Goal: Information Seeking & Learning: Learn about a topic

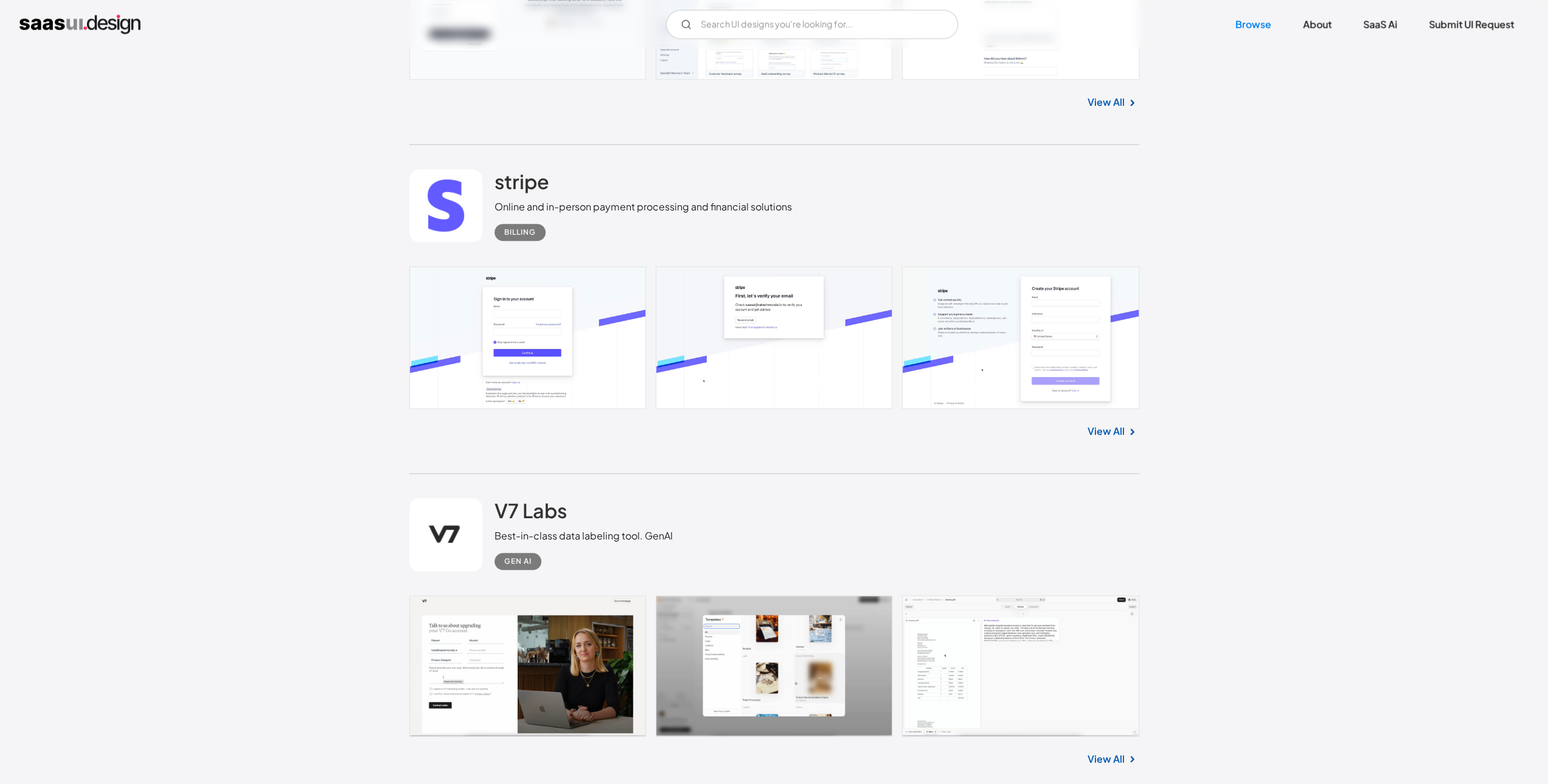
scroll to position [730, 0]
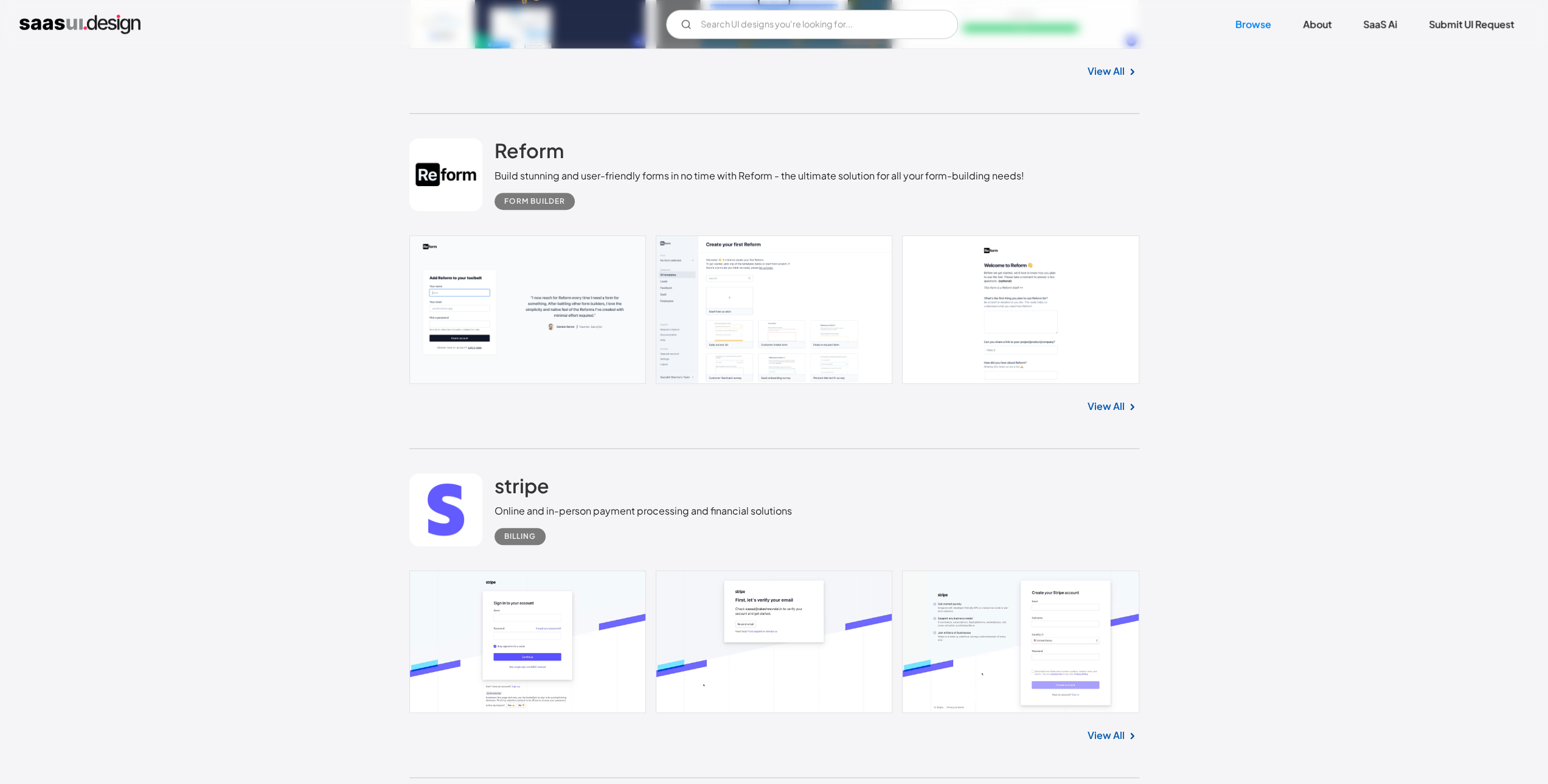
click at [498, 279] on link at bounding box center [774, 310] width 730 height 149
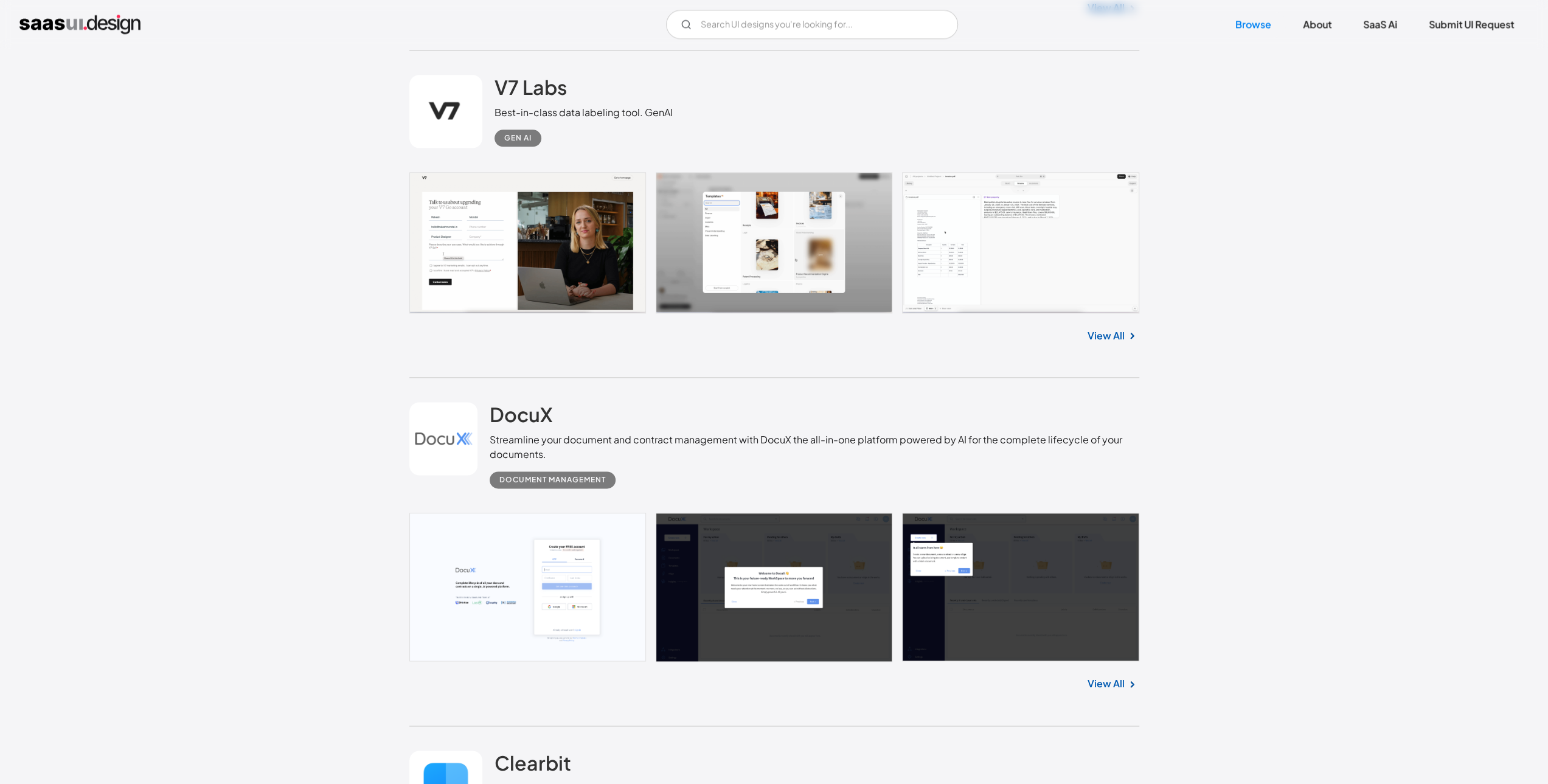
scroll to position [1460, 0]
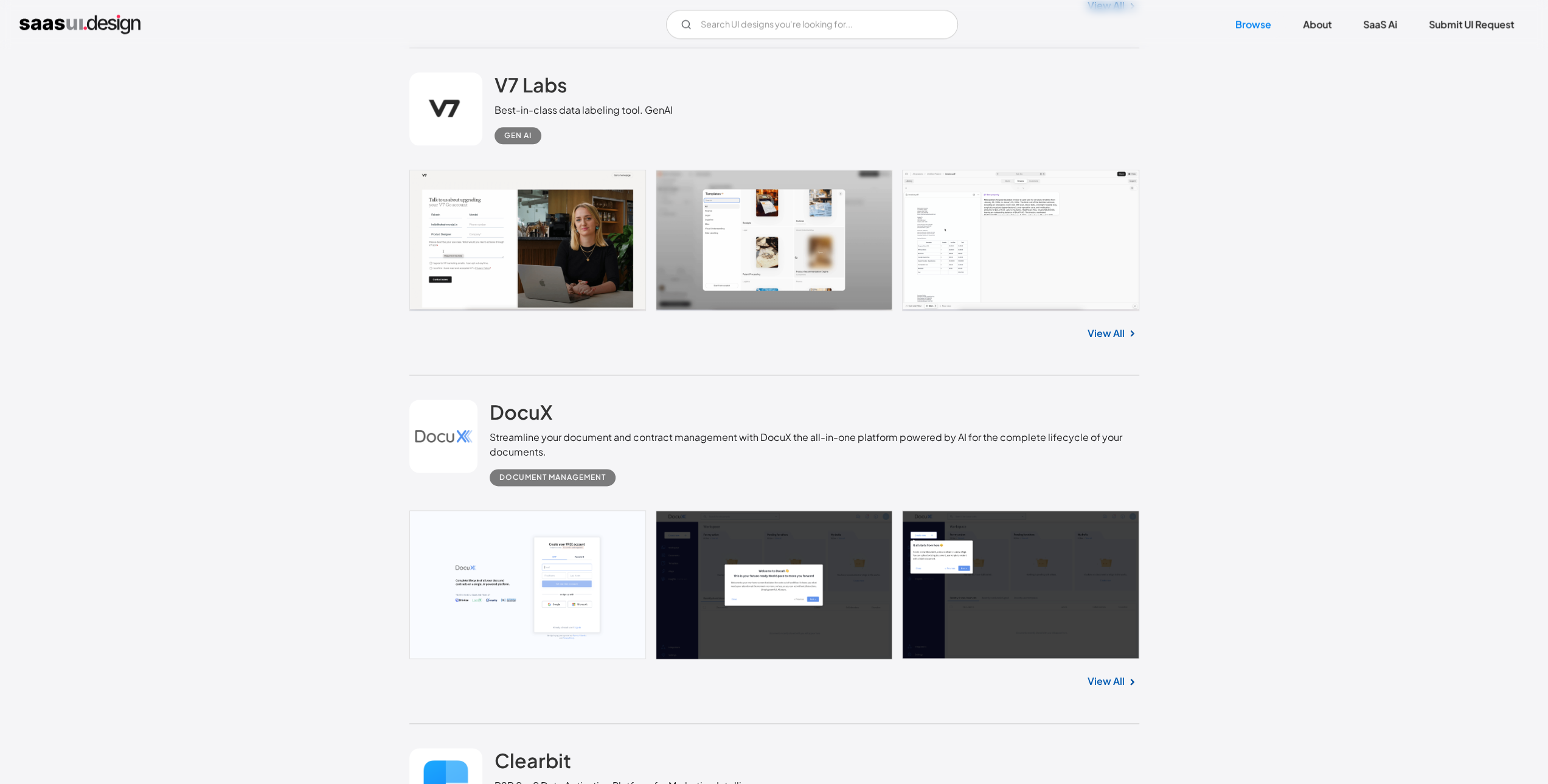
click at [468, 281] on link at bounding box center [774, 240] width 730 height 141
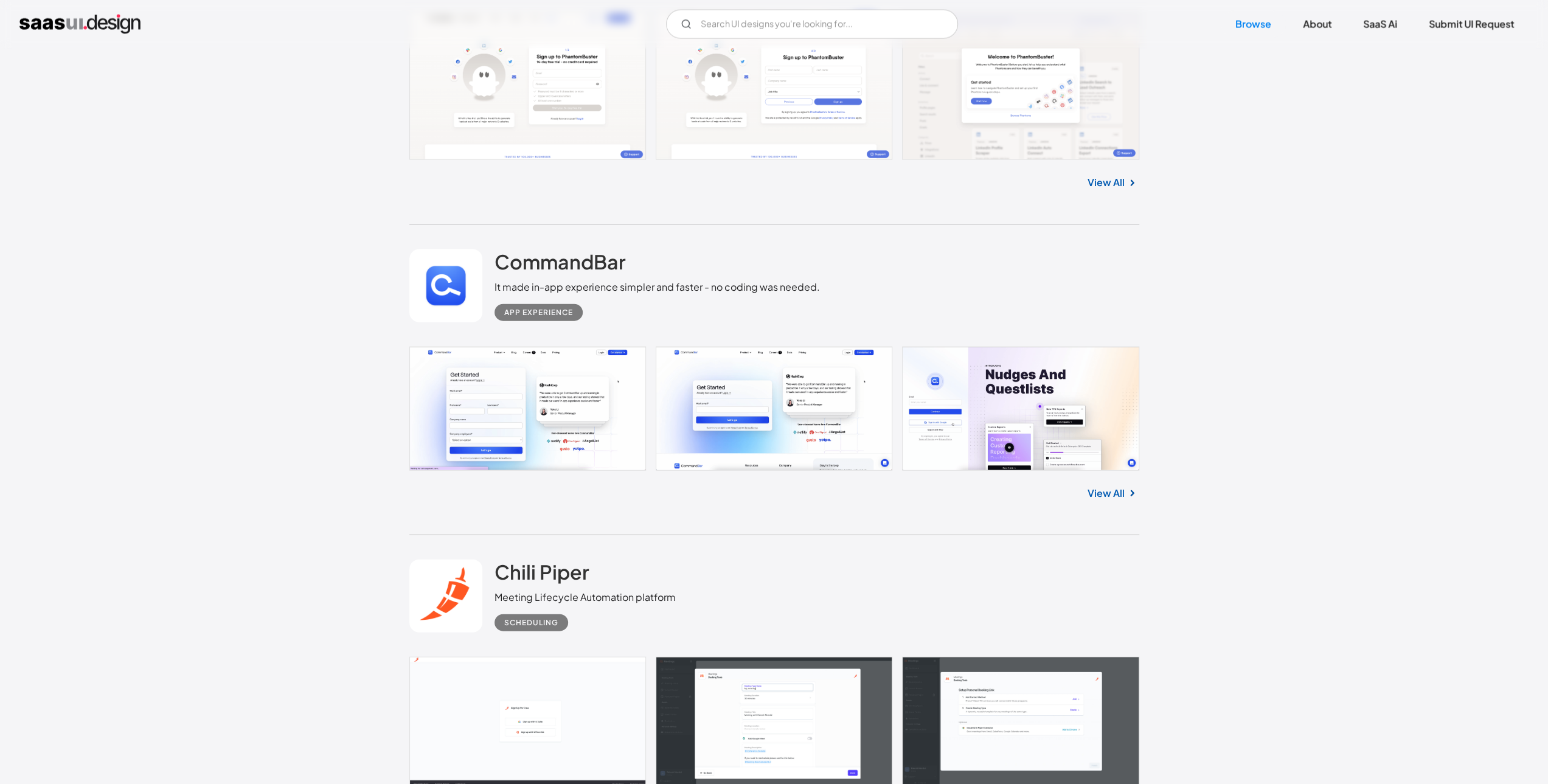
scroll to position [2616, 0]
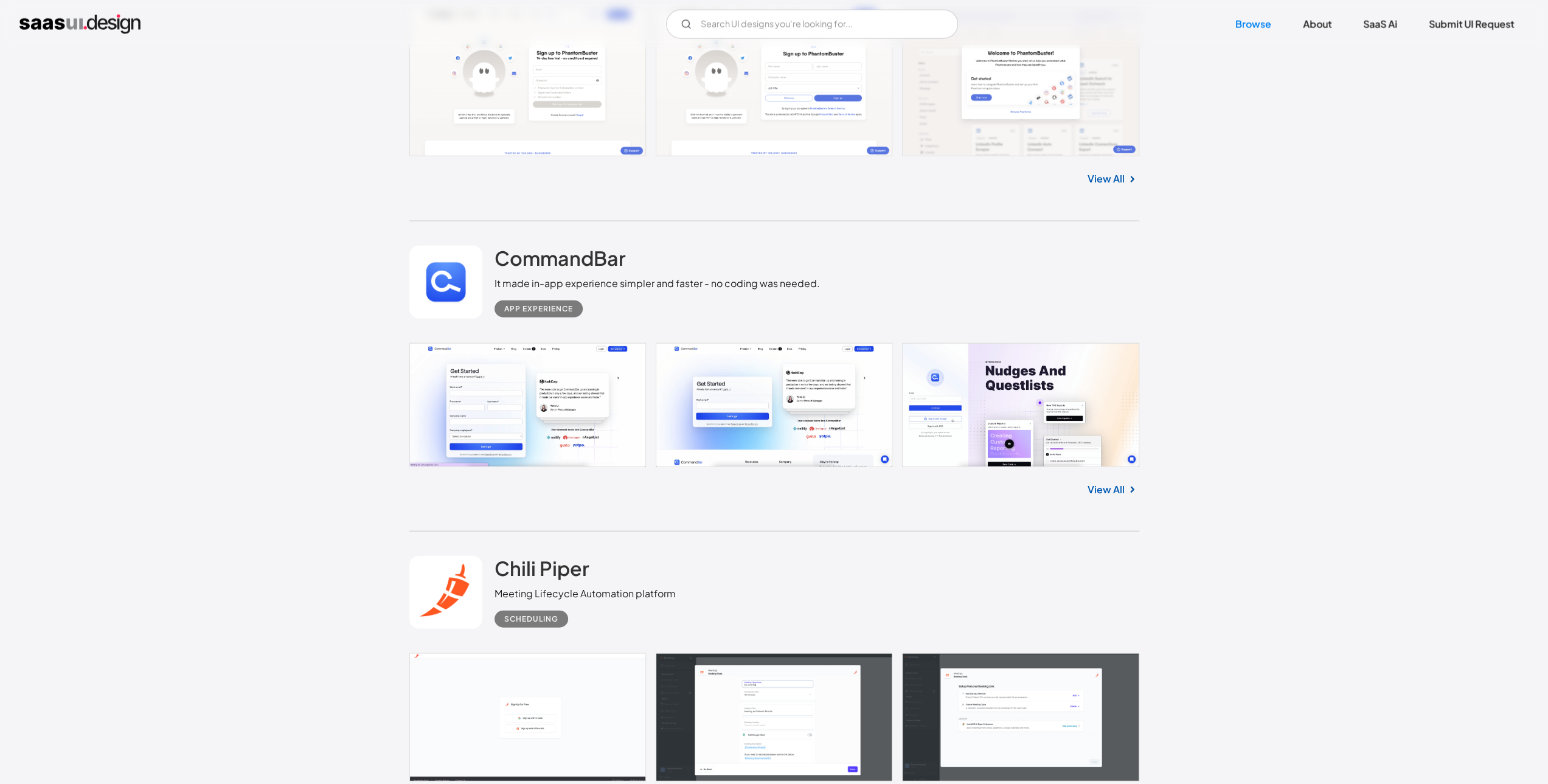
click at [580, 405] on link at bounding box center [774, 405] width 730 height 124
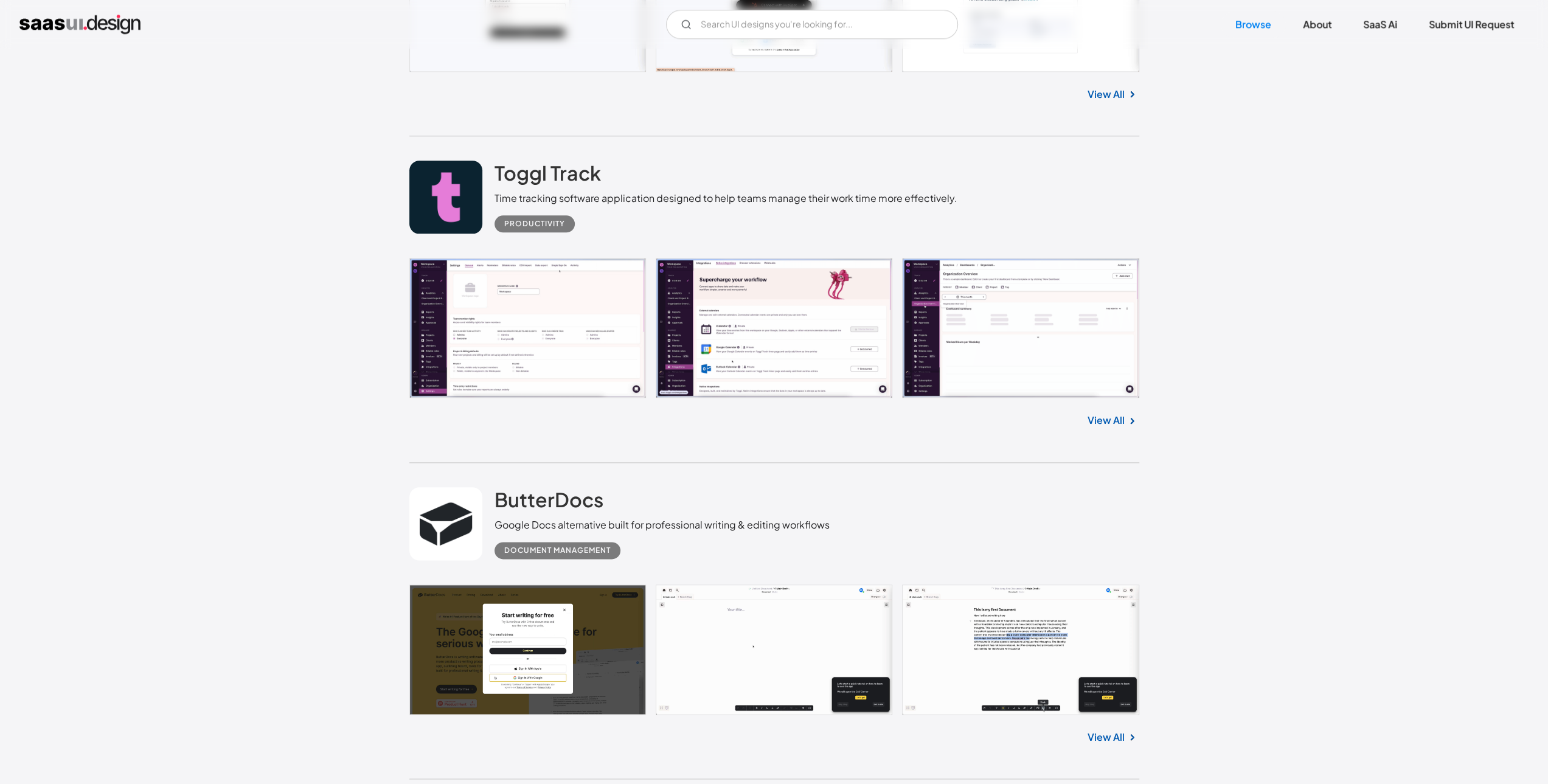
scroll to position [0, 0]
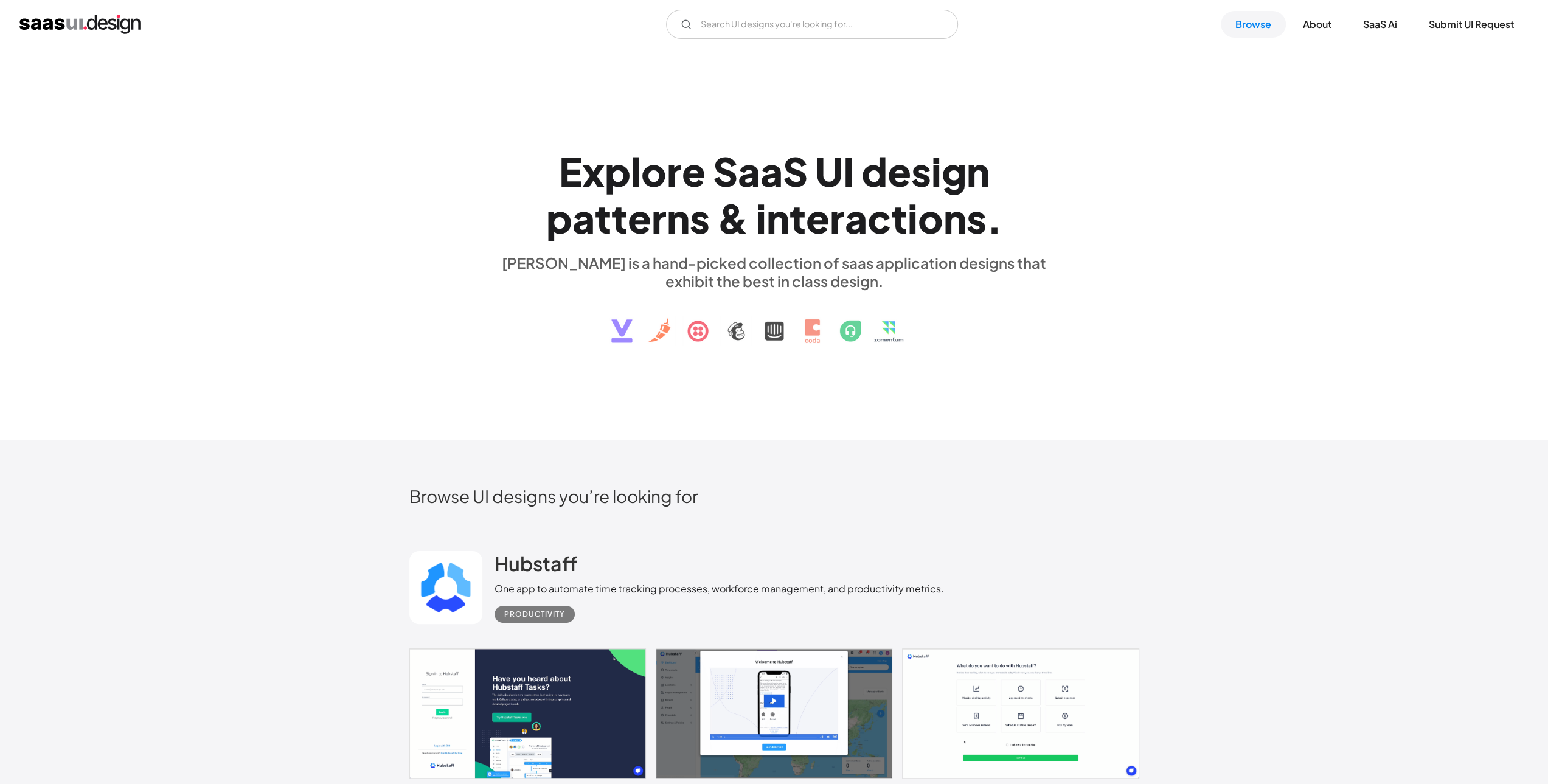
drag, startPoint x: 330, startPoint y: 471, endPoint x: 450, endPoint y: -63, distance: 547.3
click at [1403, 28] on link "SaaS Ai" at bounding box center [1380, 24] width 63 height 27
click at [753, 26] on input "Email Form" at bounding box center [812, 24] width 292 height 30
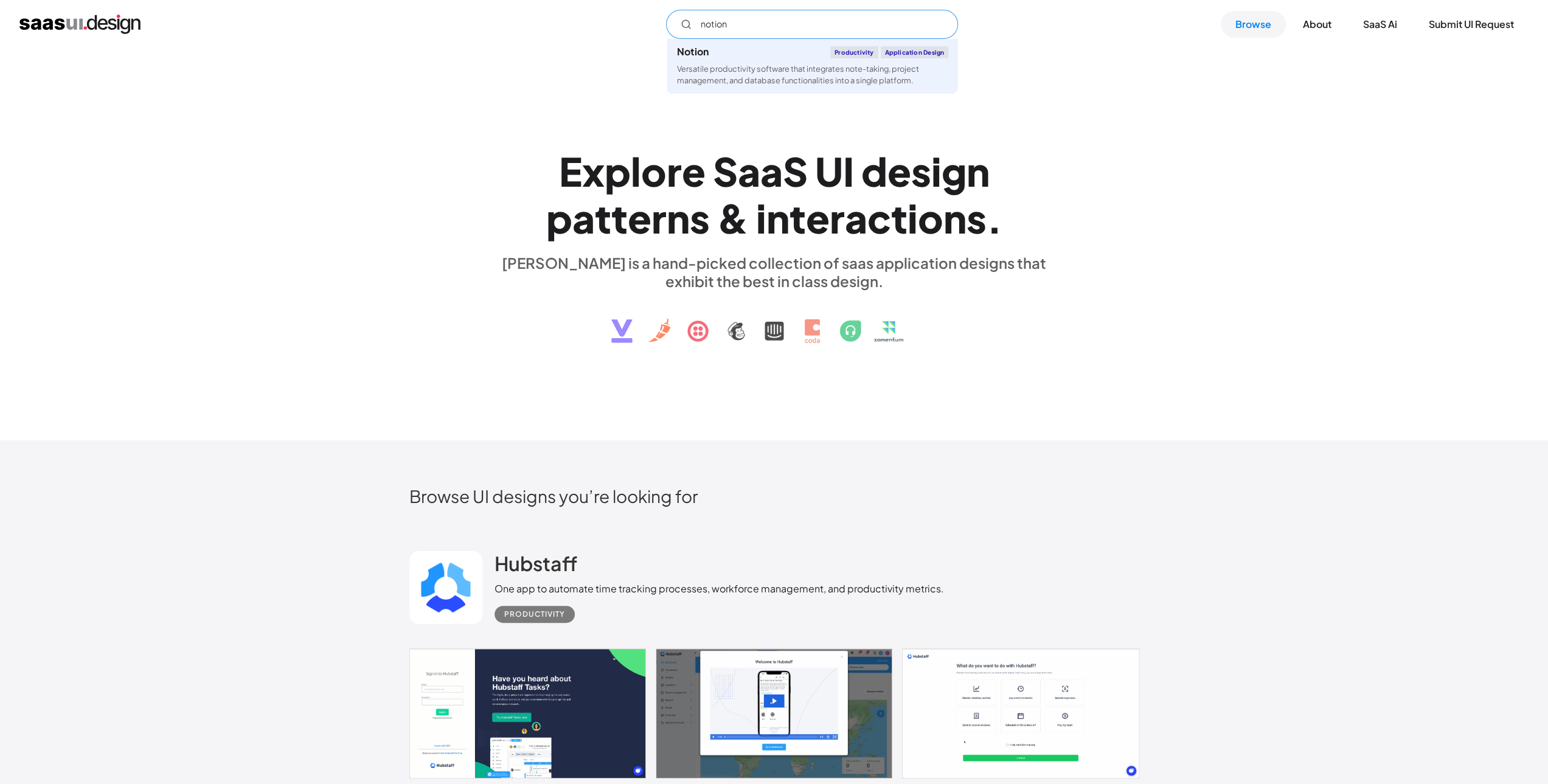
type input "notion"
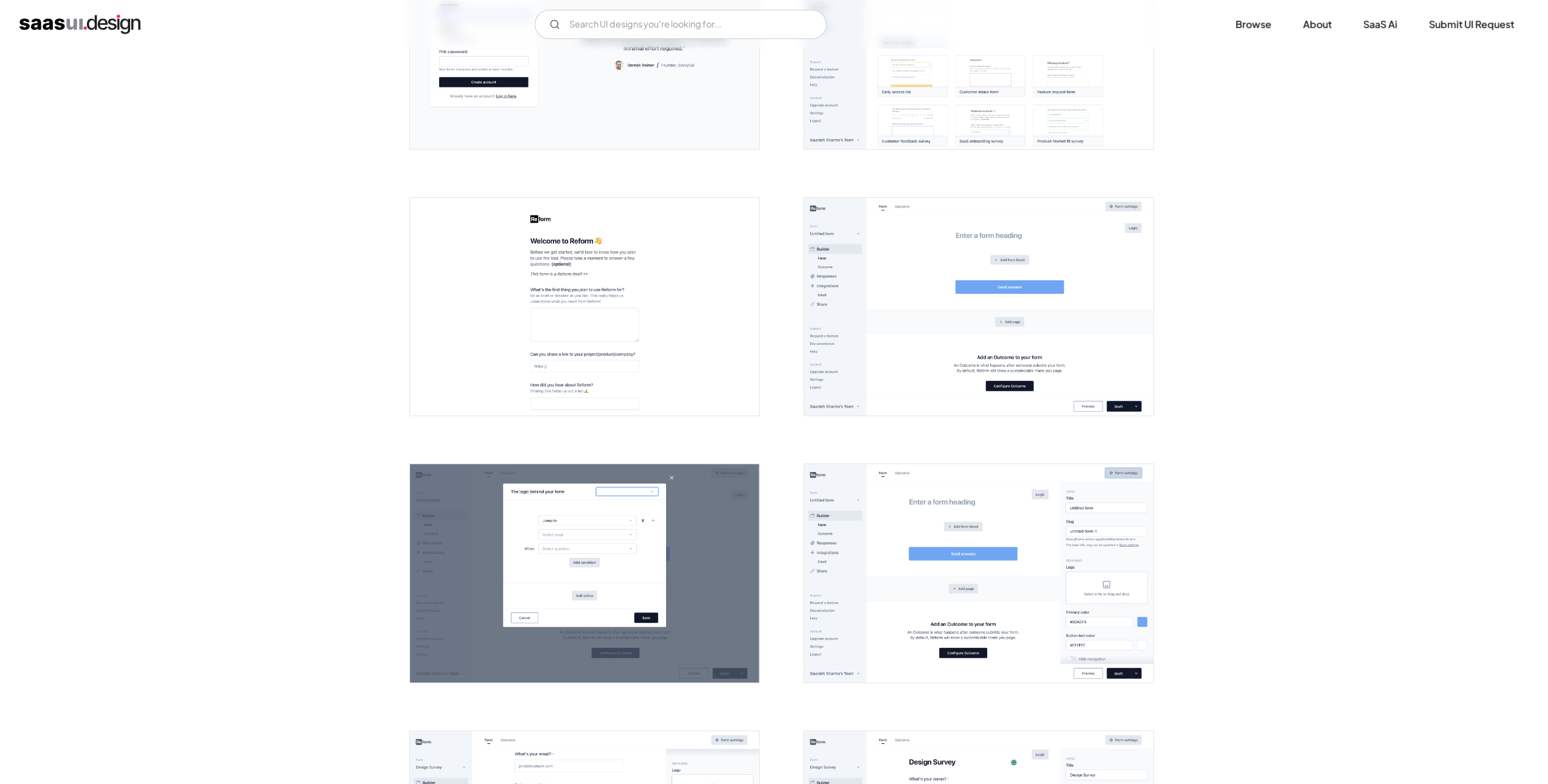
scroll to position [425, 0]
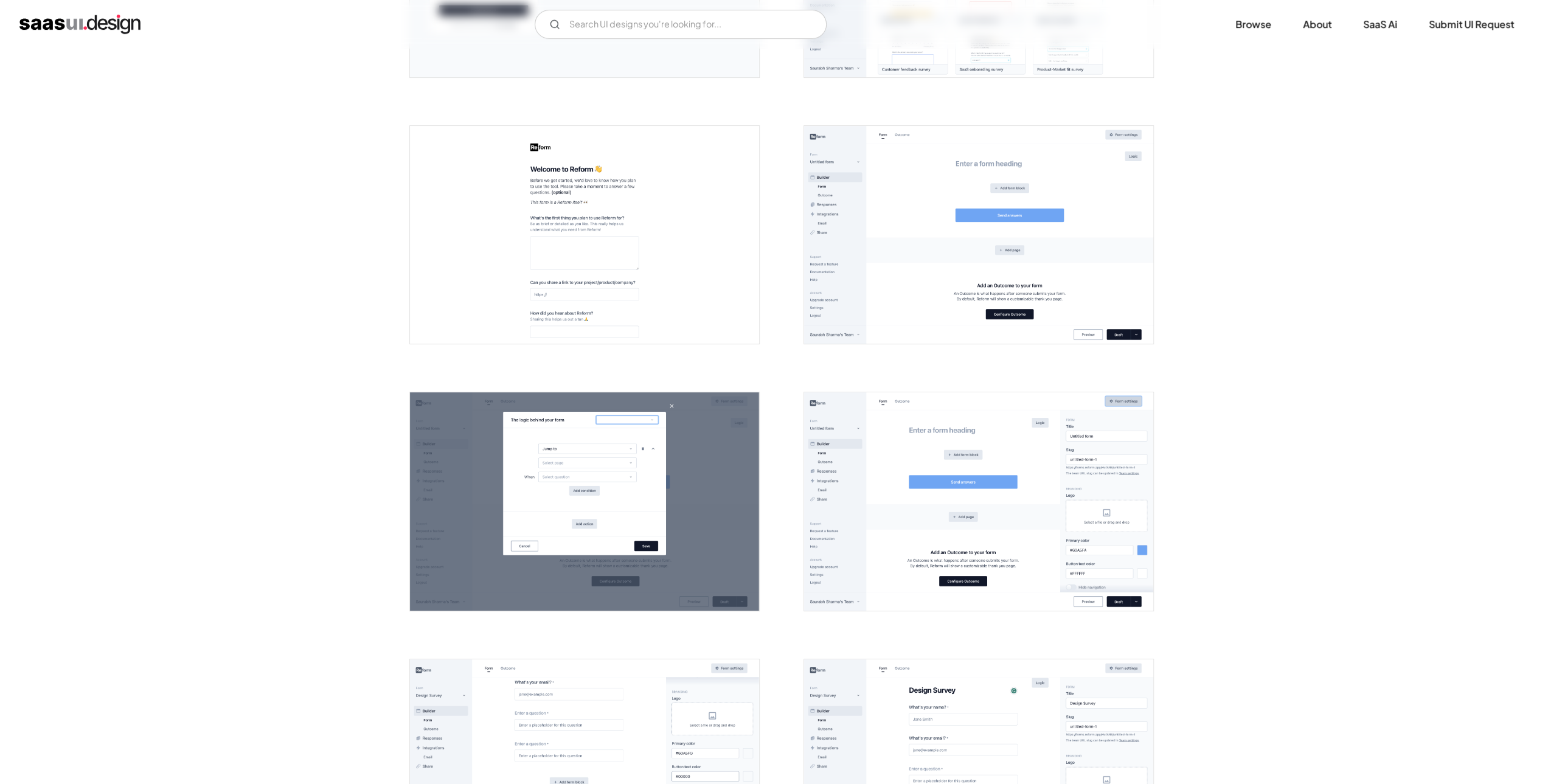
drag, startPoint x: 397, startPoint y: 239, endPoint x: 399, endPoint y: 228, distance: 11.2
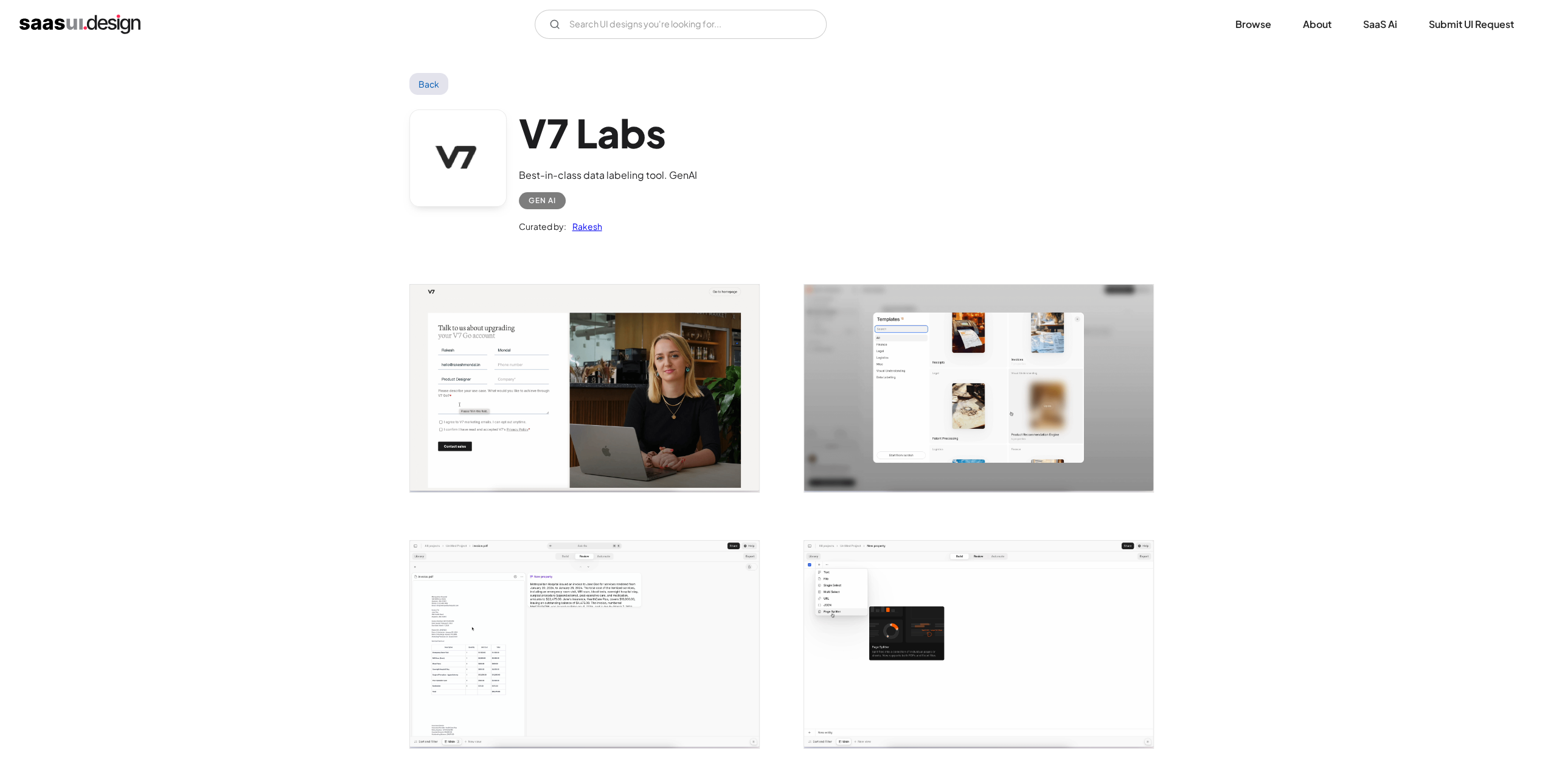
click at [544, 292] on img "open lightbox" at bounding box center [585, 387] width 349 height 207
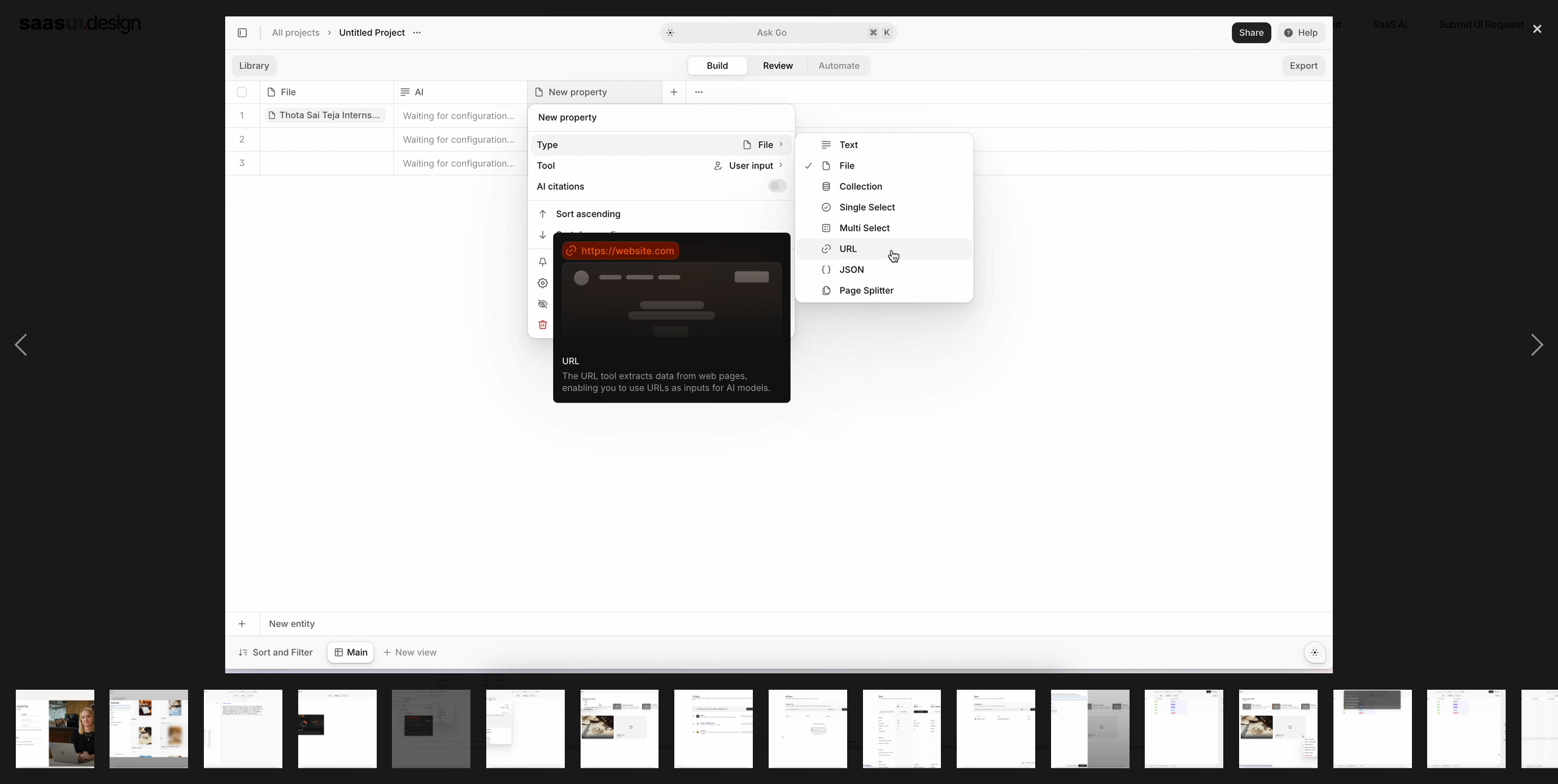
click at [155, 113] on div at bounding box center [779, 345] width 1558 height 659
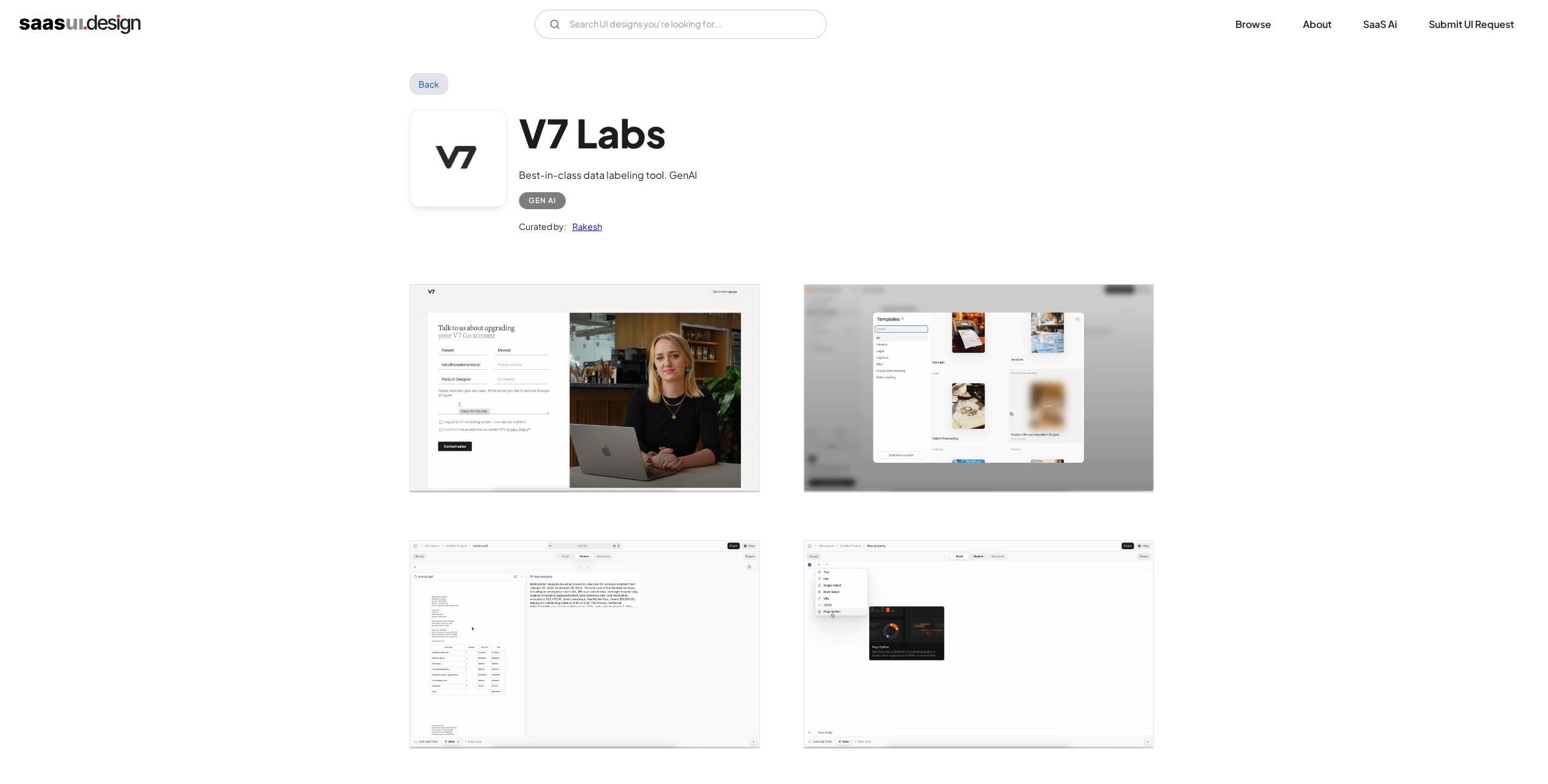
drag, startPoint x: 1141, startPoint y: 139, endPoint x: 1146, endPoint y: 131, distance: 9.4
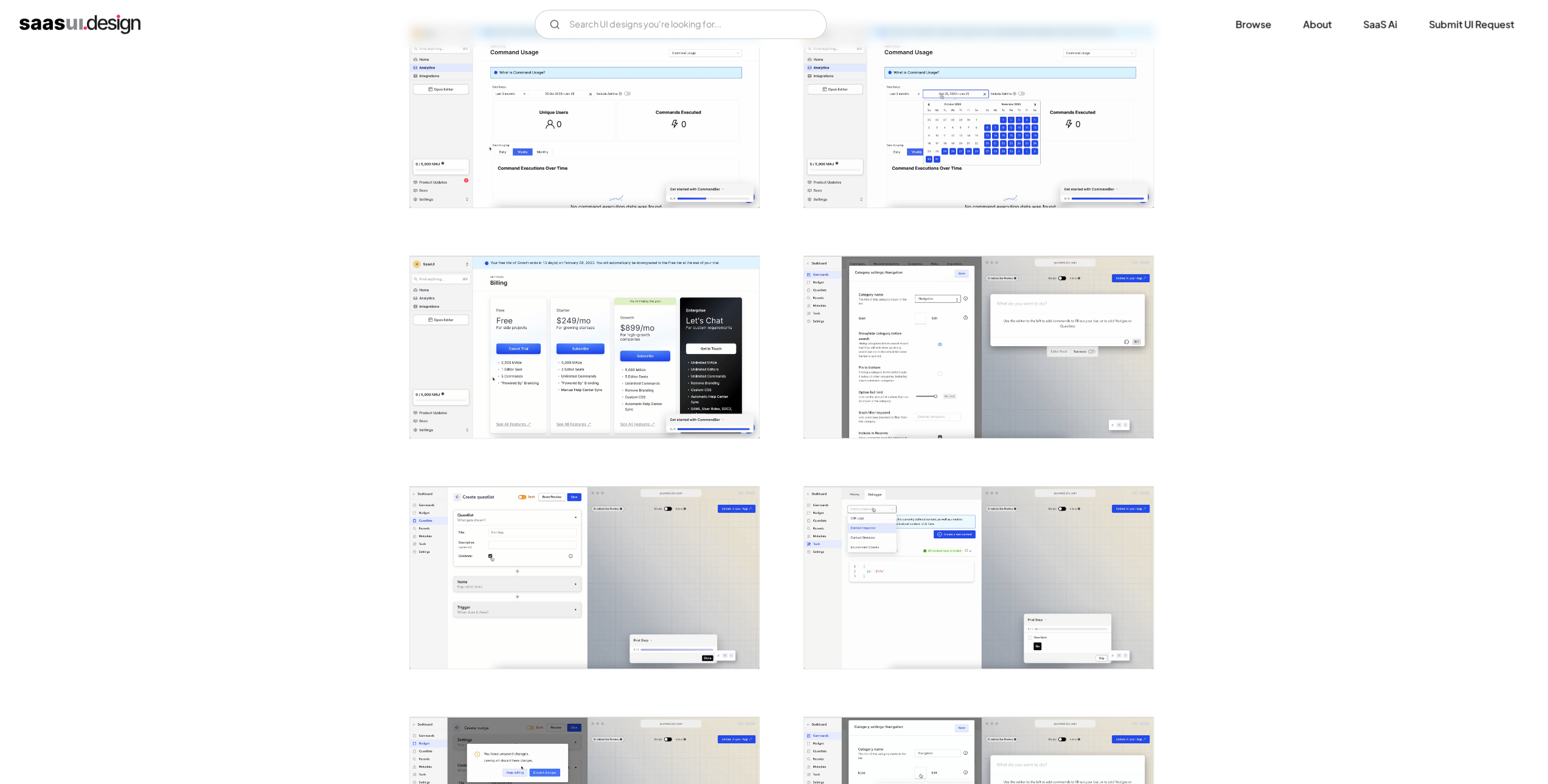
scroll to position [730, 0]
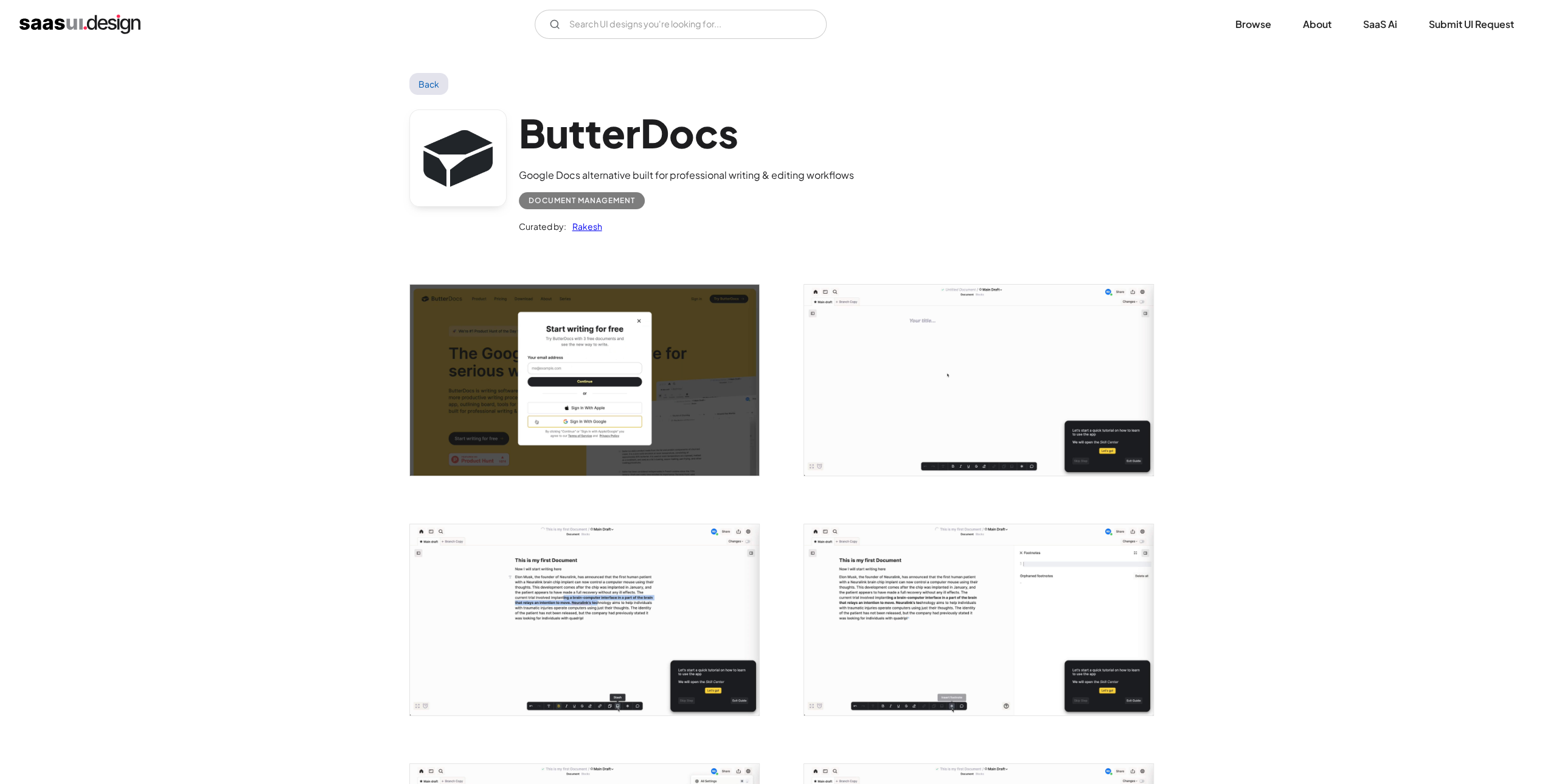
click at [628, 299] on img "open lightbox" at bounding box center [585, 380] width 349 height 191
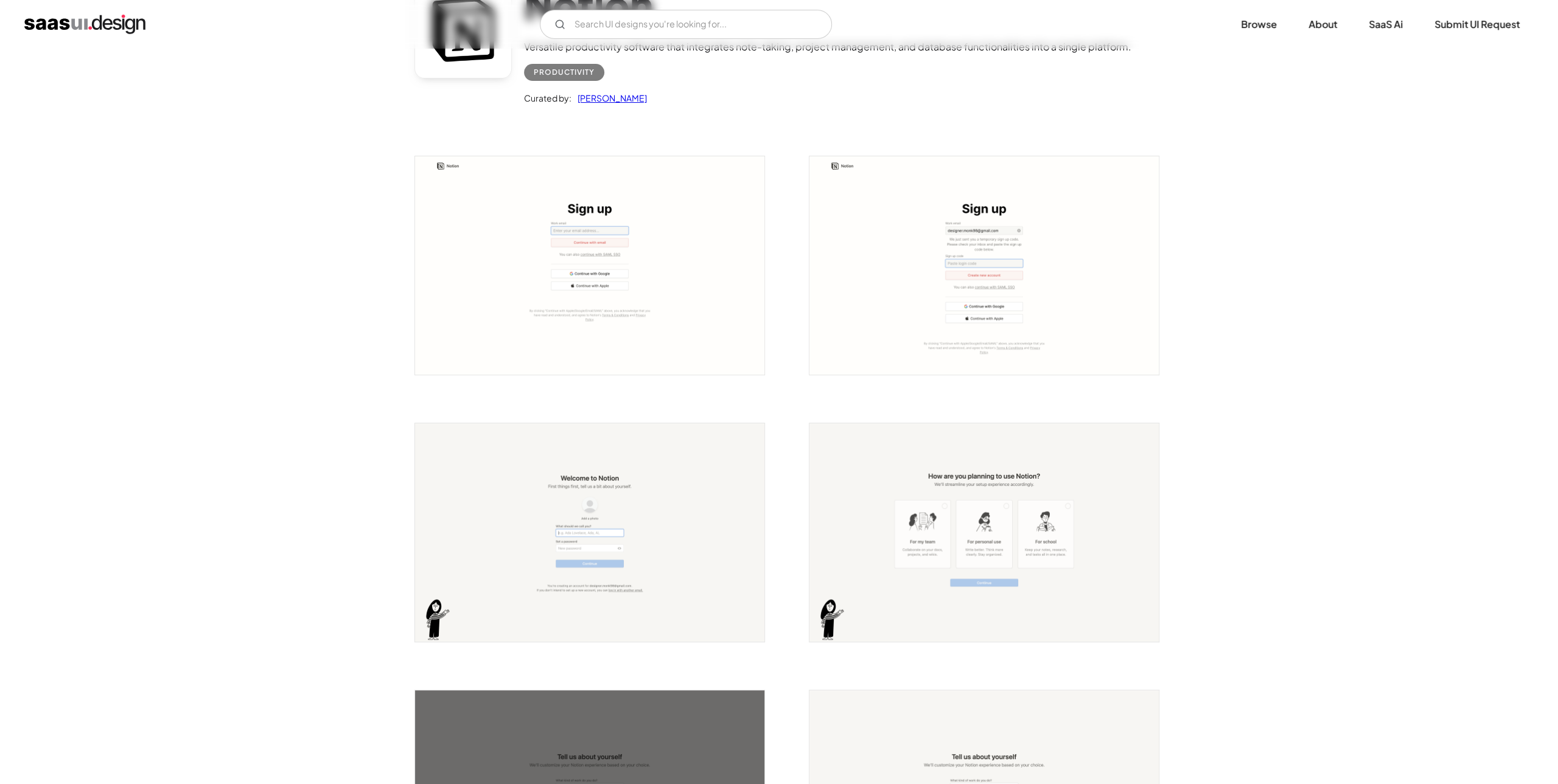
scroll to position [791, 0]
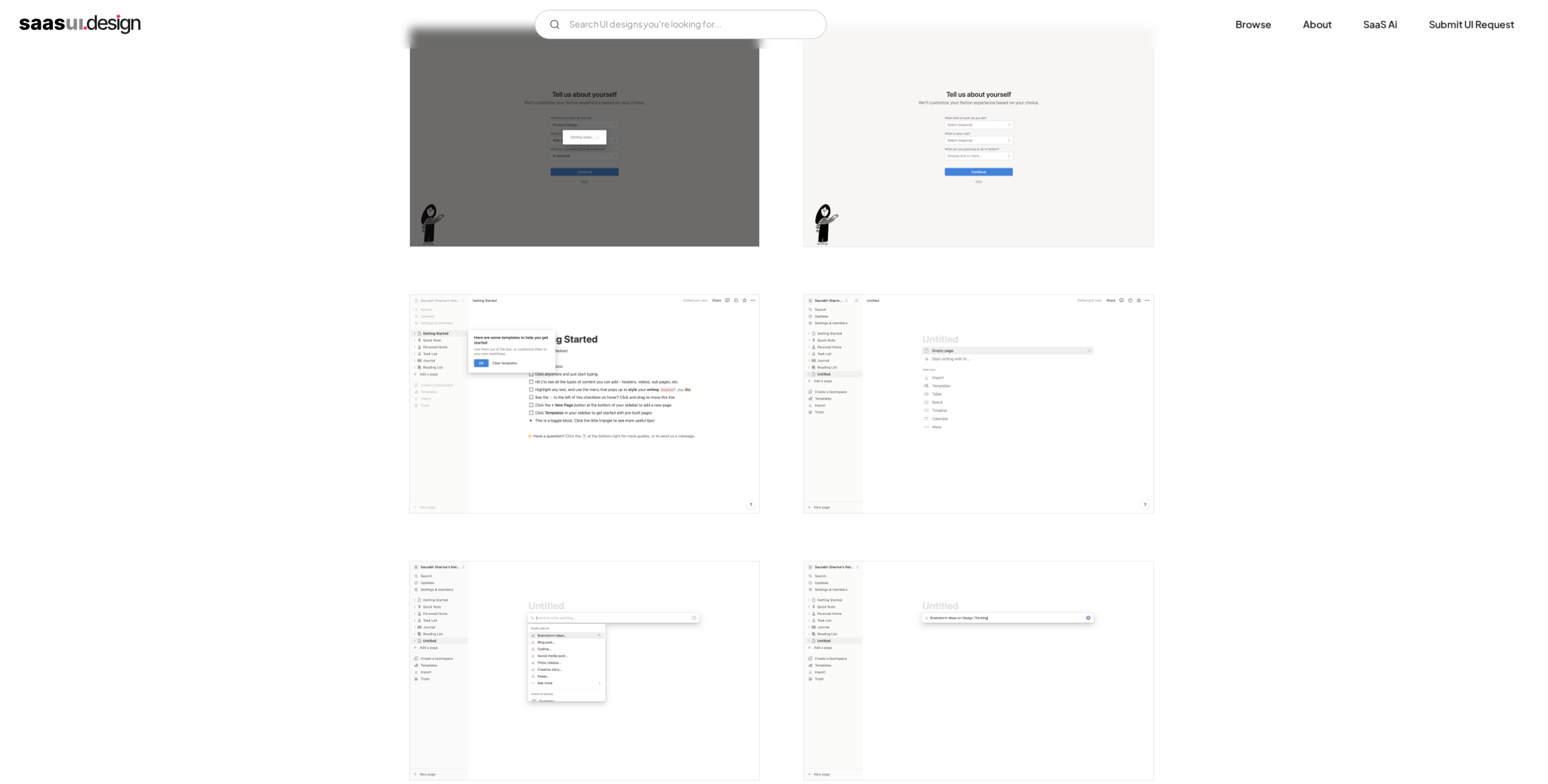
click at [650, 416] on img "open lightbox" at bounding box center [585, 403] width 349 height 218
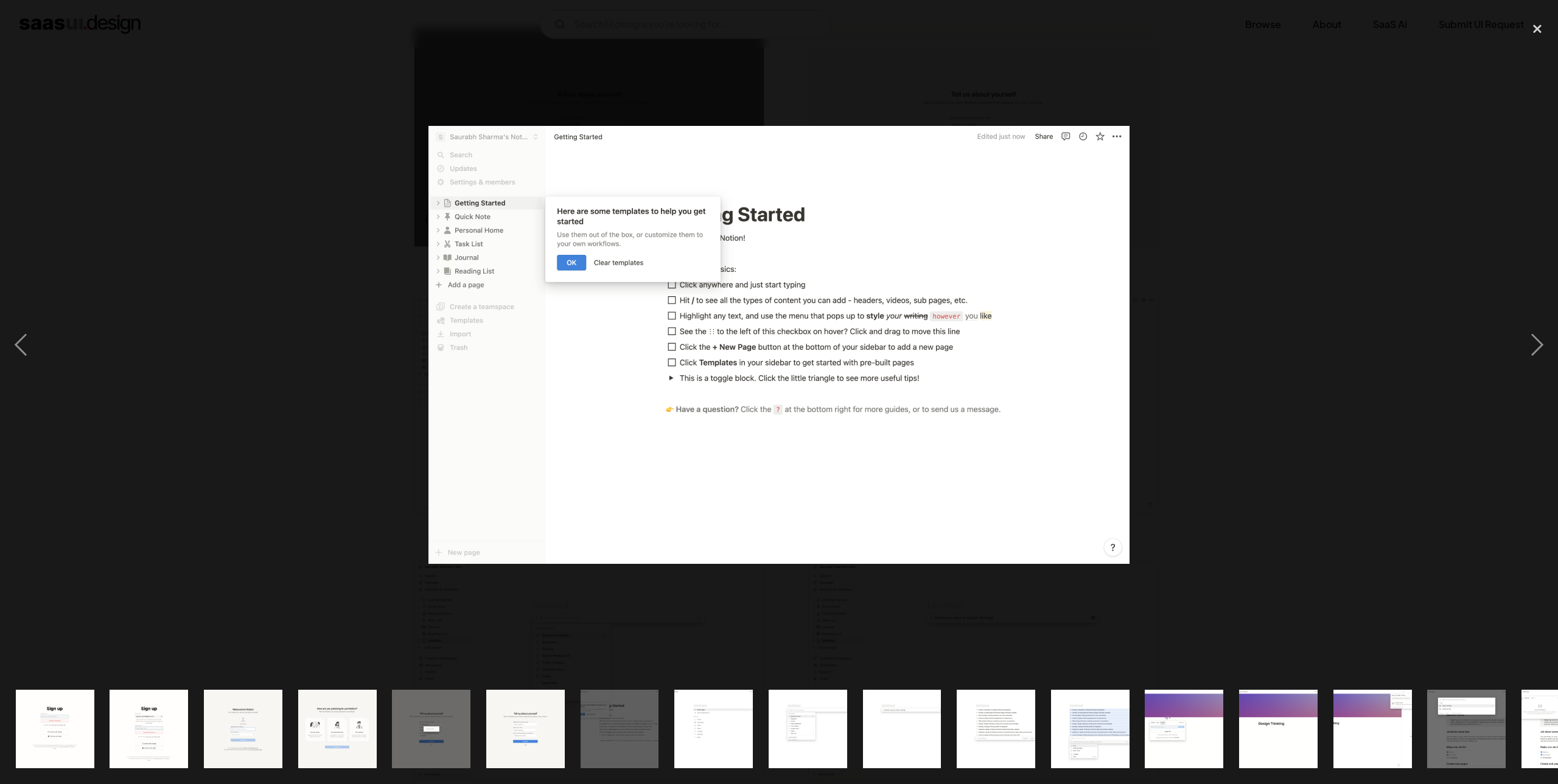
click at [251, 320] on div at bounding box center [779, 345] width 1558 height 659
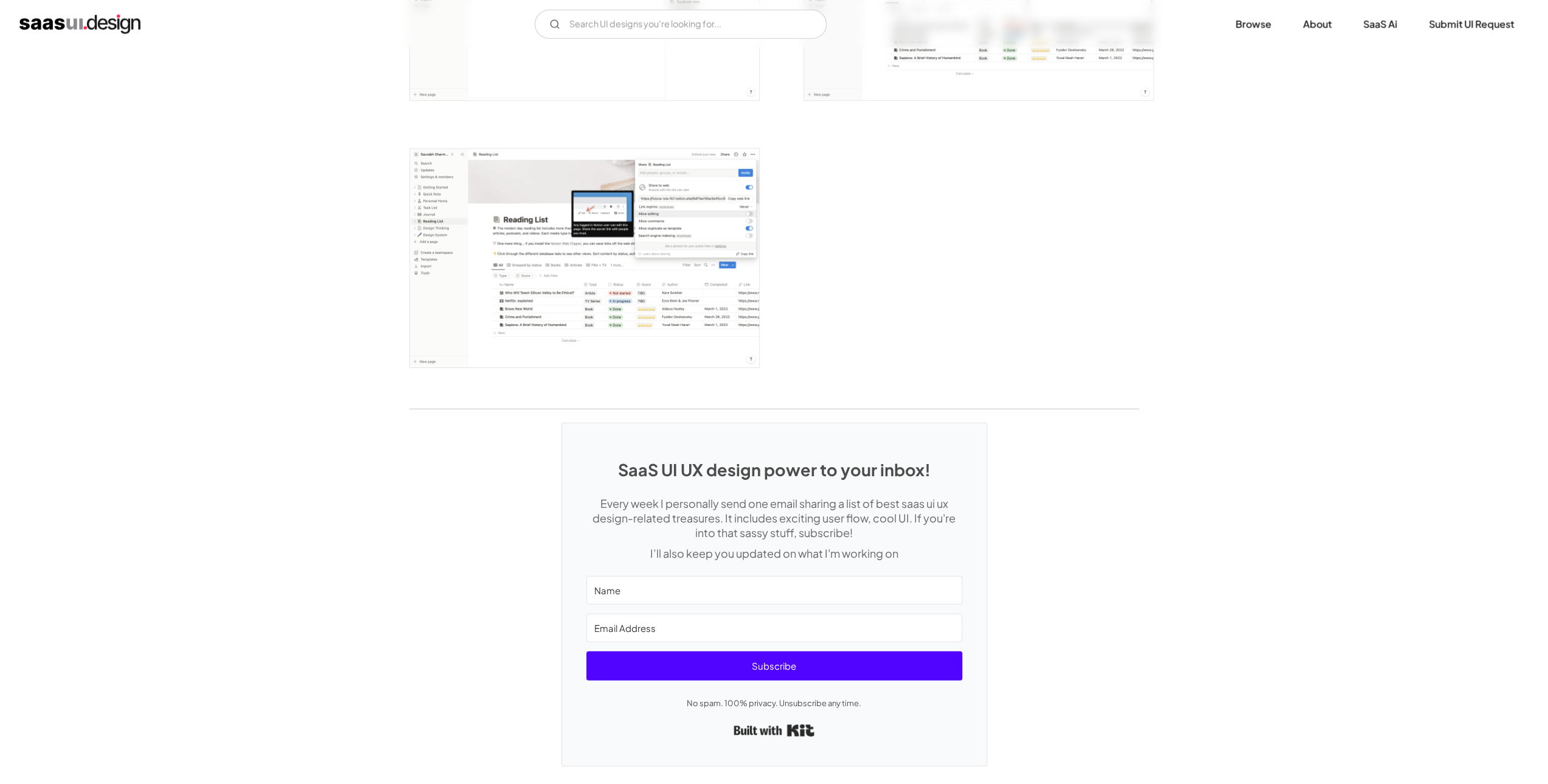
scroll to position [3359, 0]
